Goal: Book appointment/travel/reservation

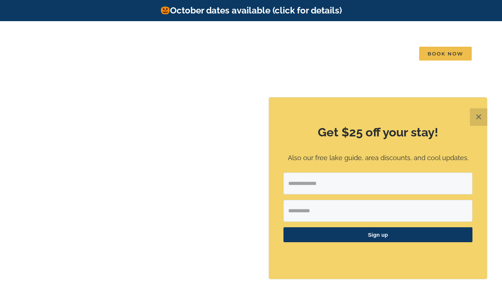
click at [481, 118] on button "✕" at bounding box center [479, 117] width 18 height 18
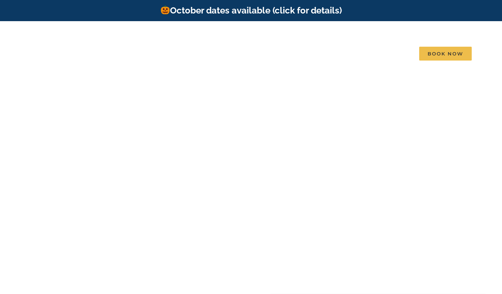
click at [249, 12] on link "October dates available (click for details)" at bounding box center [251, 10] width 182 height 11
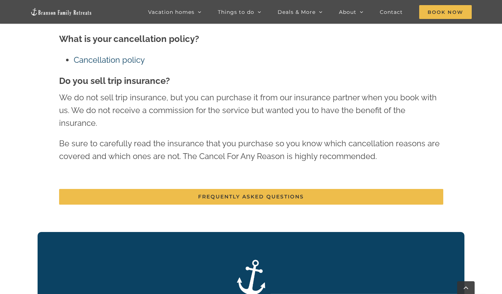
scroll to position [1368, 0]
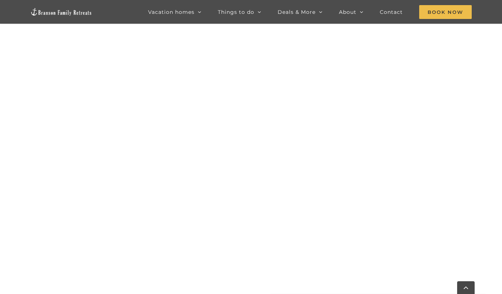
scroll to position [621, 0]
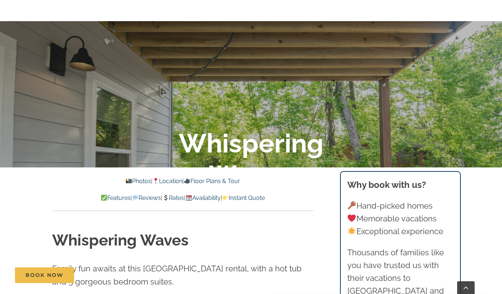
scroll to position [172, 0]
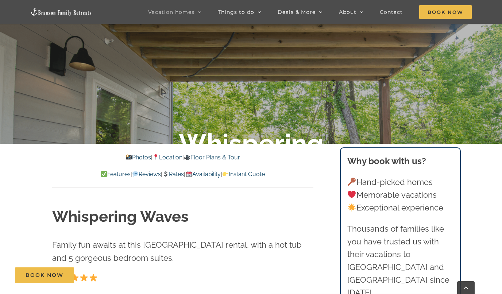
click at [134, 157] on link "Photos" at bounding box center [138, 157] width 26 height 7
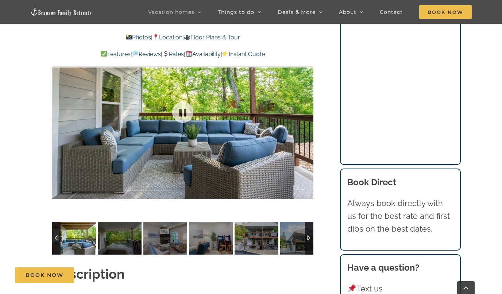
scroll to position [683, 0]
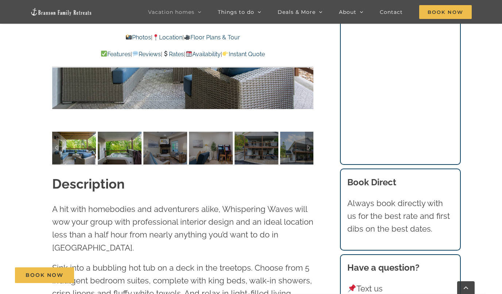
click at [111, 151] on img at bounding box center [120, 148] width 44 height 33
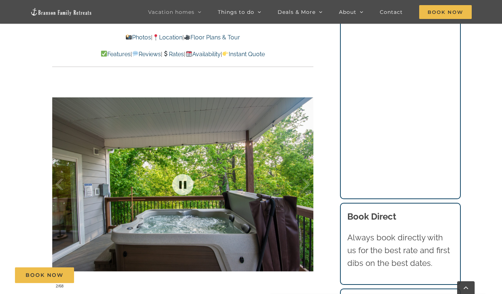
scroll to position [494, 0]
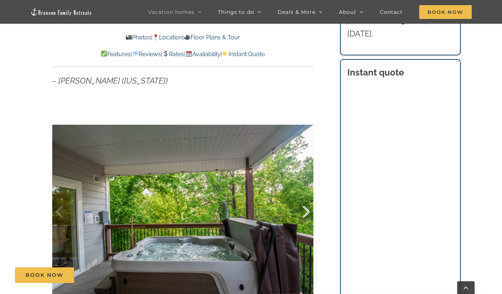
click at [308, 211] on div at bounding box center [298, 211] width 23 height 45
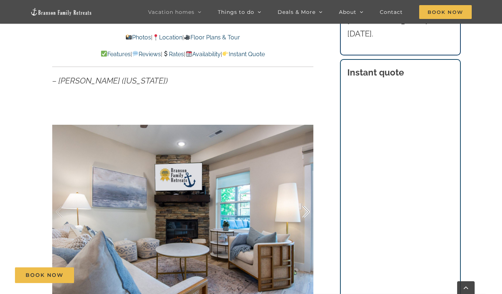
click at [308, 211] on div at bounding box center [298, 211] width 23 height 45
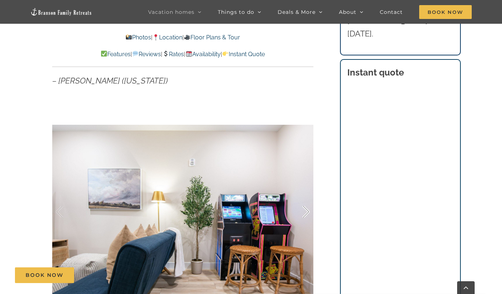
click at [308, 211] on div at bounding box center [298, 211] width 23 height 45
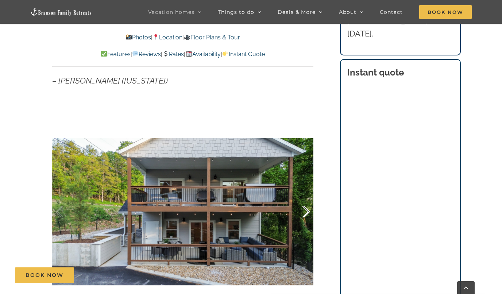
click at [308, 211] on div at bounding box center [298, 211] width 23 height 45
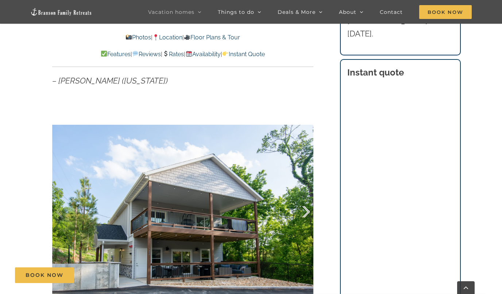
click at [308, 211] on div at bounding box center [298, 211] width 23 height 45
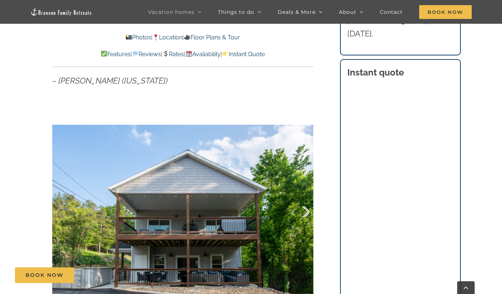
click at [308, 211] on div at bounding box center [298, 211] width 23 height 45
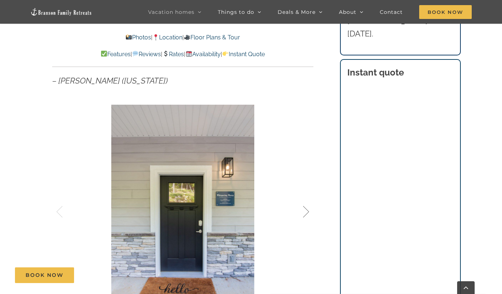
click at [308, 211] on div at bounding box center [298, 211] width 23 height 45
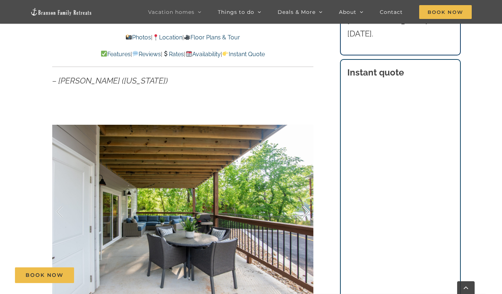
click at [308, 211] on div at bounding box center [298, 211] width 23 height 45
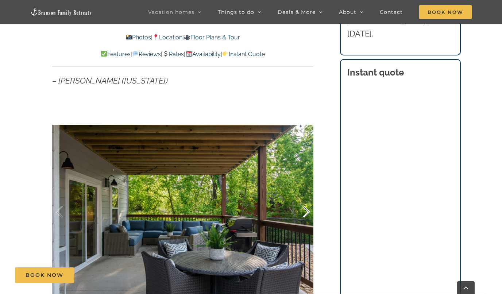
click at [308, 211] on div at bounding box center [298, 211] width 23 height 45
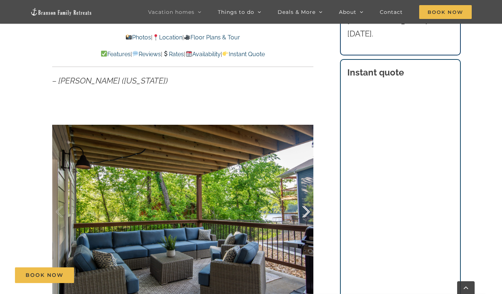
click at [308, 211] on div at bounding box center [298, 211] width 23 height 45
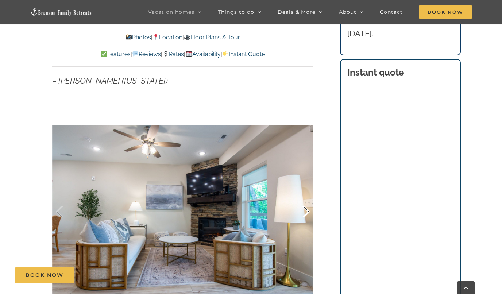
click at [308, 211] on div at bounding box center [298, 211] width 23 height 45
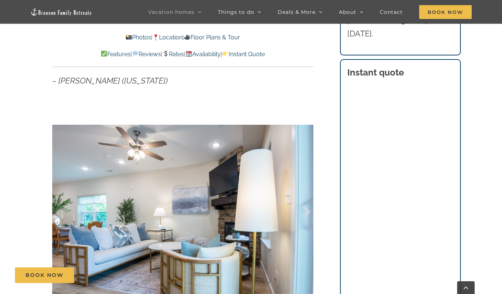
click at [308, 211] on div at bounding box center [298, 211] width 23 height 45
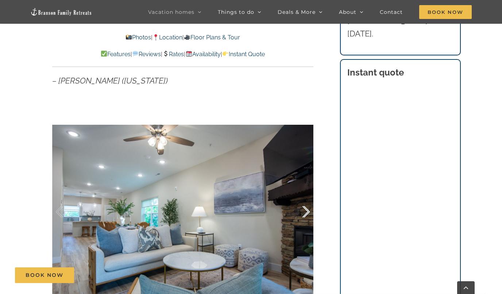
click at [308, 211] on div at bounding box center [298, 211] width 23 height 45
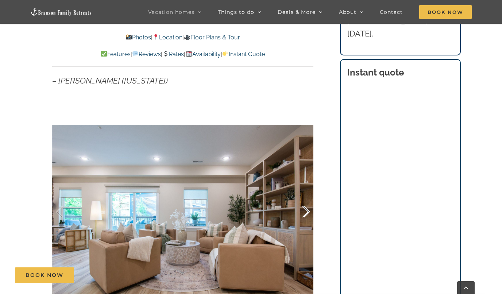
click at [308, 211] on div at bounding box center [298, 211] width 23 height 45
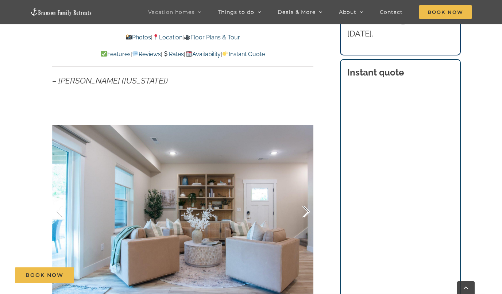
click at [308, 211] on div at bounding box center [298, 211] width 23 height 45
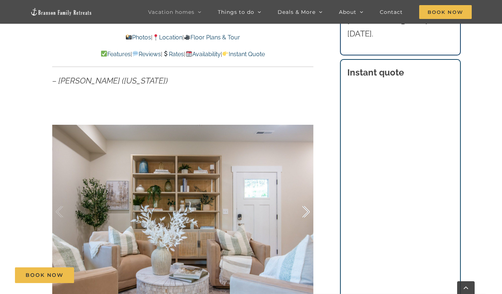
click at [308, 211] on div at bounding box center [298, 211] width 23 height 45
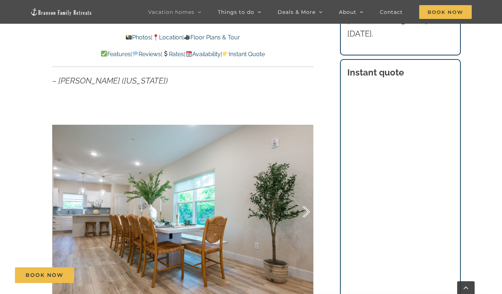
click at [308, 211] on div at bounding box center [298, 211] width 23 height 45
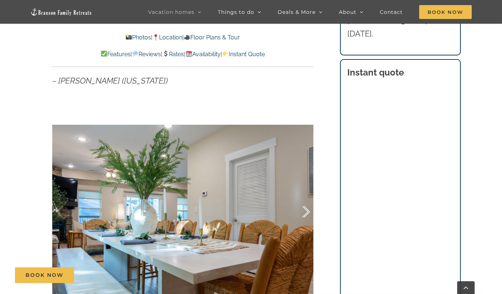
click at [308, 211] on div at bounding box center [298, 211] width 23 height 45
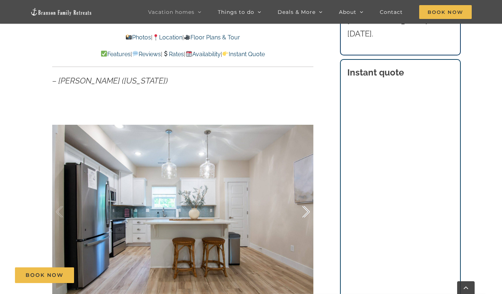
click at [308, 211] on div at bounding box center [298, 211] width 23 height 45
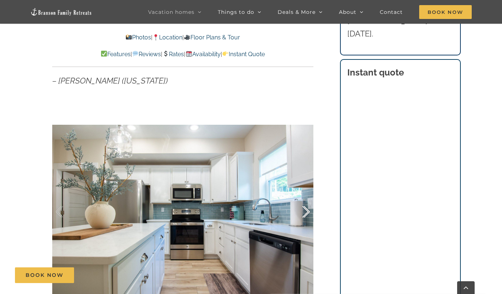
click at [308, 211] on div at bounding box center [298, 211] width 23 height 45
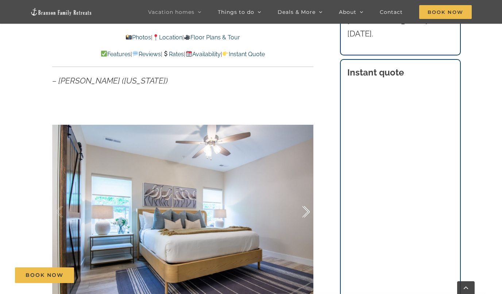
click at [308, 211] on div at bounding box center [298, 211] width 23 height 45
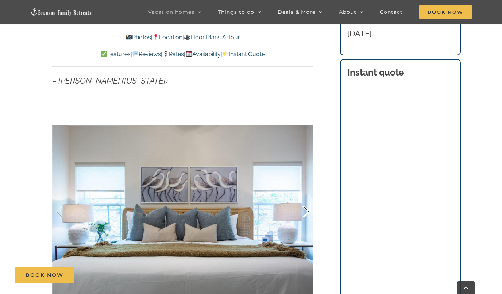
click at [308, 211] on div at bounding box center [298, 211] width 23 height 45
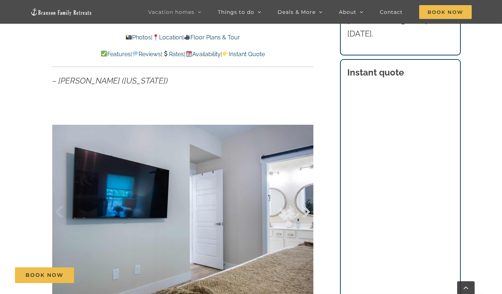
click at [308, 211] on div at bounding box center [298, 211] width 23 height 45
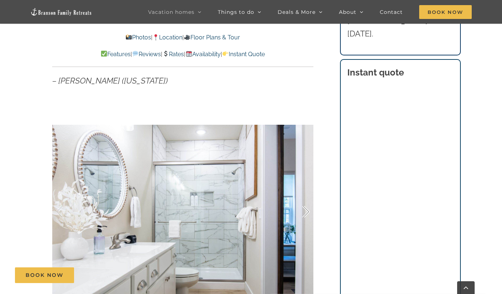
click at [308, 211] on div at bounding box center [298, 211] width 23 height 45
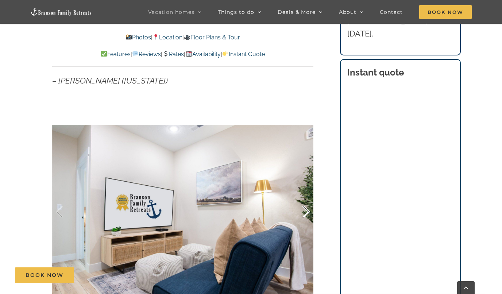
click at [308, 211] on div at bounding box center [298, 211] width 23 height 45
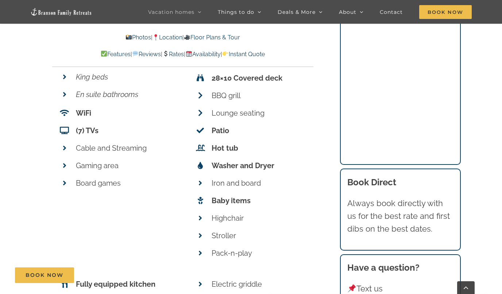
scroll to position [2736, 0]
